Goal: Information Seeking & Learning: Compare options

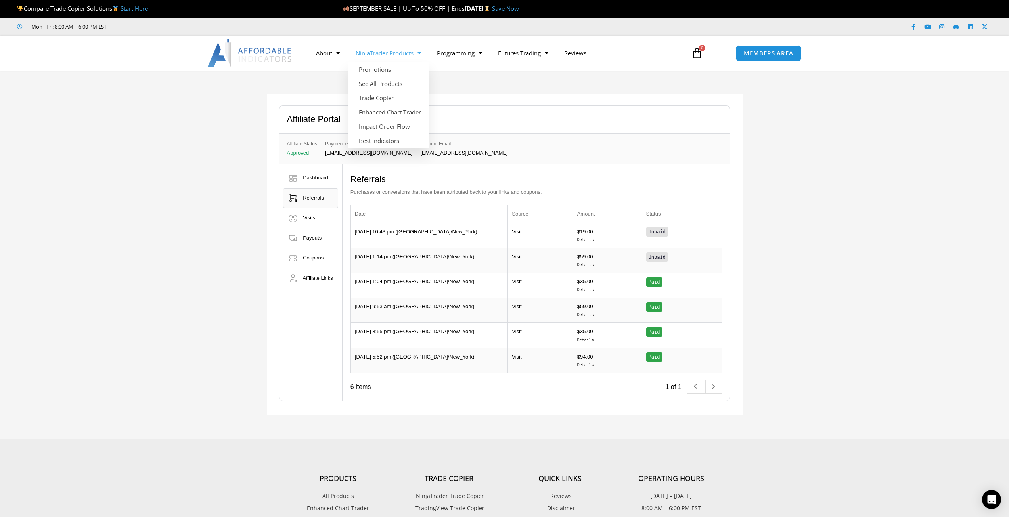
click at [405, 54] on link "NinjaTrader Products" at bounding box center [388, 53] width 81 height 18
click at [276, 51] on img at bounding box center [249, 53] width 85 height 29
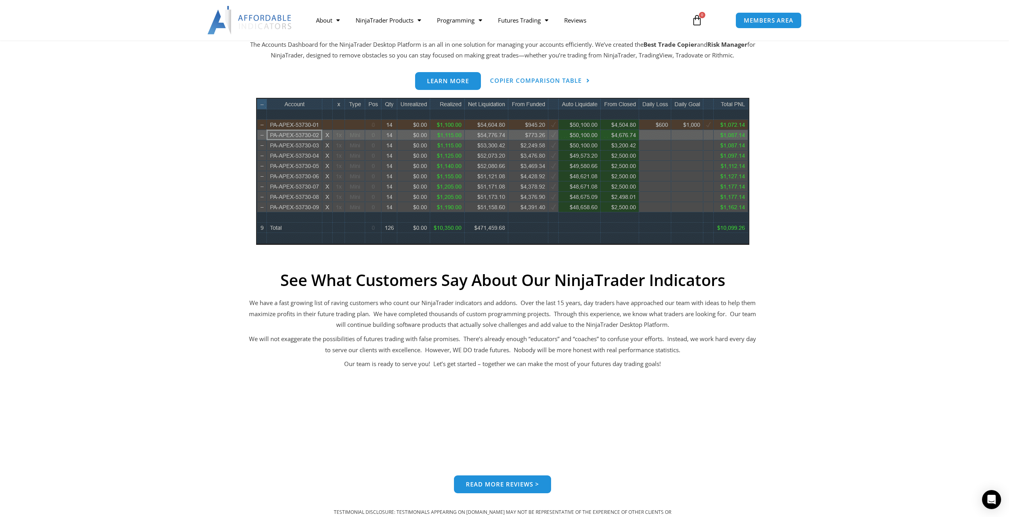
scroll to position [360, 0]
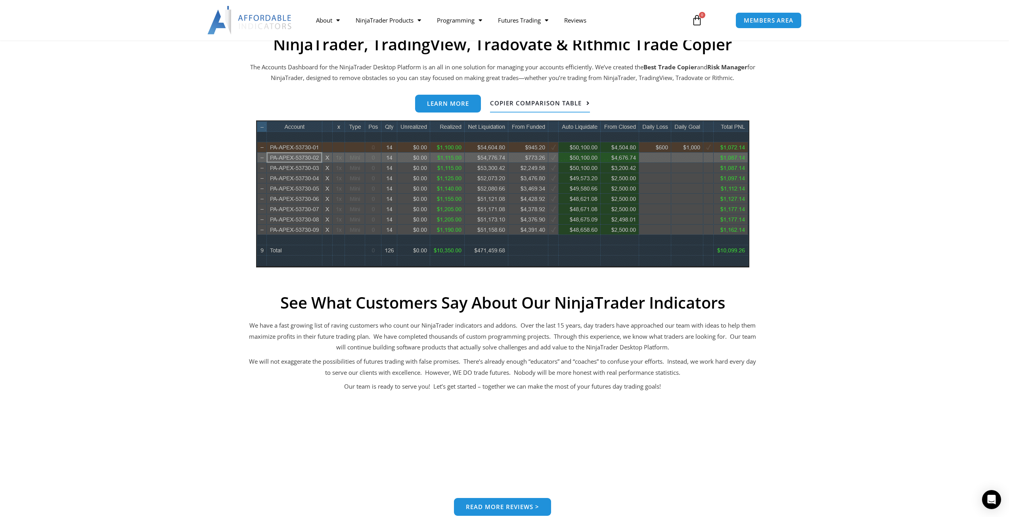
click at [509, 104] on span "Copier Comparison Table" at bounding box center [536, 103] width 92 height 6
